Goal: Task Accomplishment & Management: Manage account settings

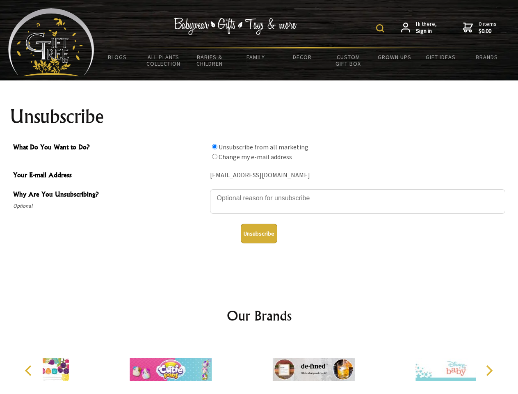
click at [381, 28] on img at bounding box center [380, 28] width 8 height 8
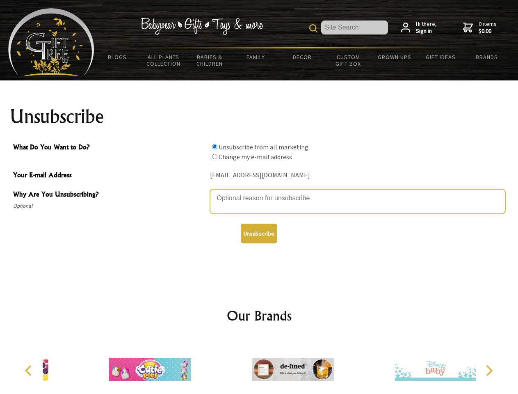
click at [259, 192] on textarea "Why Are You Unsubscribing?" at bounding box center [357, 201] width 295 height 25
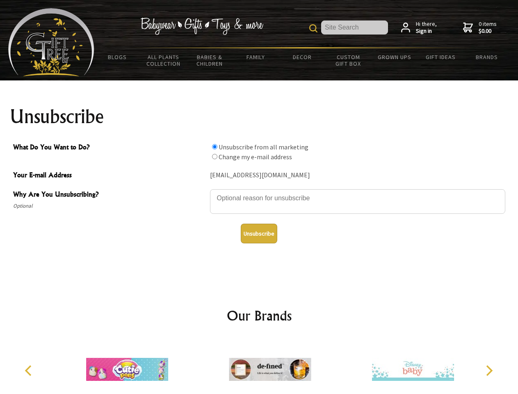
click at [214, 146] on input "What Do You Want to Do?" at bounding box center [214, 146] width 5 height 5
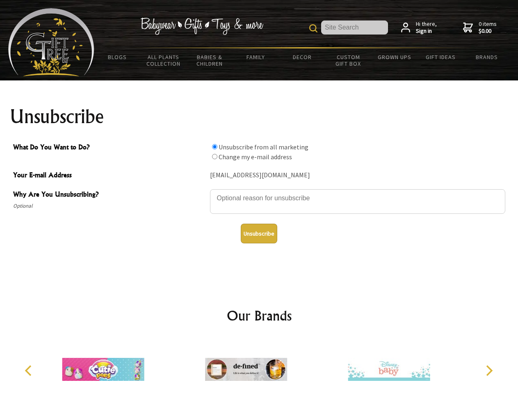
click at [214, 156] on input "What Do You Want to Do?" at bounding box center [214, 156] width 5 height 5
radio input "true"
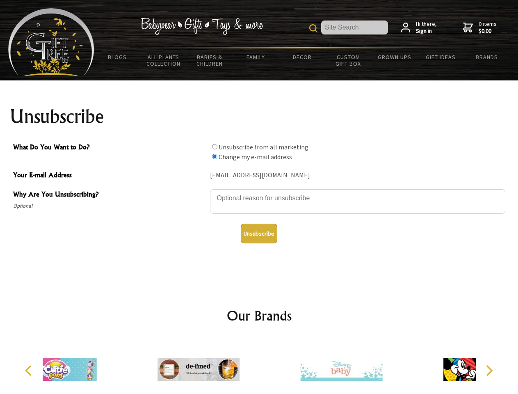
click at [259, 233] on button "Unsubscribe" at bounding box center [259, 234] width 37 height 20
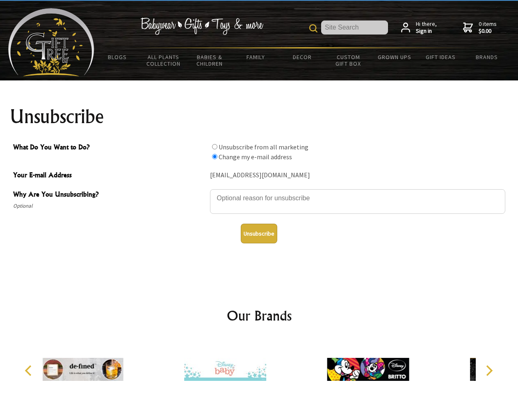
click at [259, 366] on img at bounding box center [225, 369] width 82 height 62
click at [30, 370] on icon "Previous" at bounding box center [29, 370] width 11 height 11
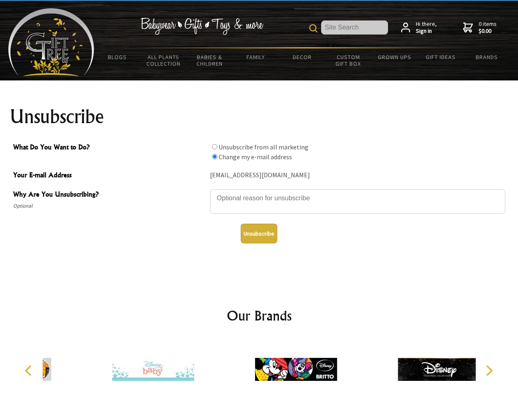
click at [489, 370] on icon "Next" at bounding box center [488, 370] width 11 height 11
